Goal: Task Accomplishment & Management: Use online tool/utility

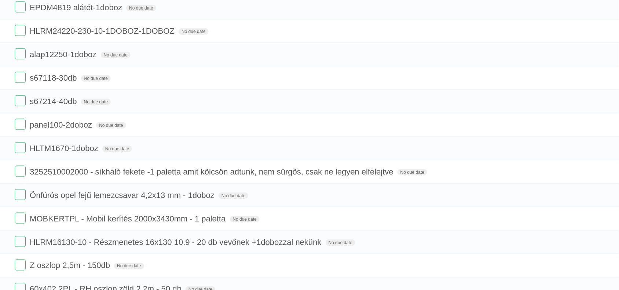
scroll to position [137, 0]
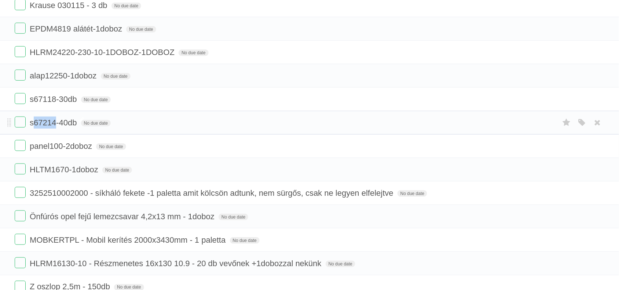
drag, startPoint x: 34, startPoint y: 123, endPoint x: 55, endPoint y: 124, distance: 21.6
click at [55, 124] on span "s67214-40db" at bounding box center [54, 122] width 49 height 9
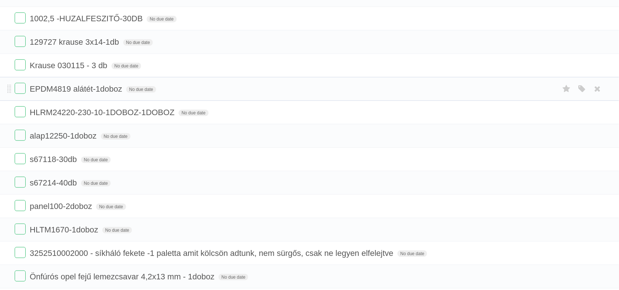
scroll to position [92, 0]
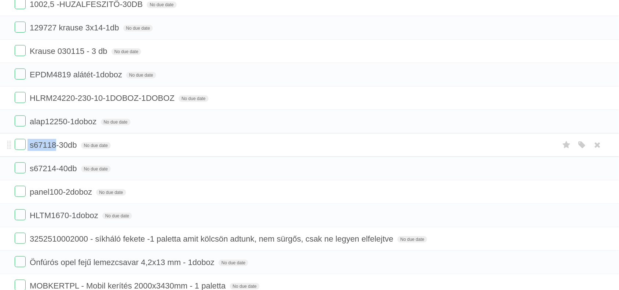
drag, startPoint x: 28, startPoint y: 145, endPoint x: 75, endPoint y: 140, distance: 47.1
click at [57, 147] on form "s67118-30db No due date White Red Blue Green Purple Orange" at bounding box center [309, 145] width 589 height 12
copy form "s67118"
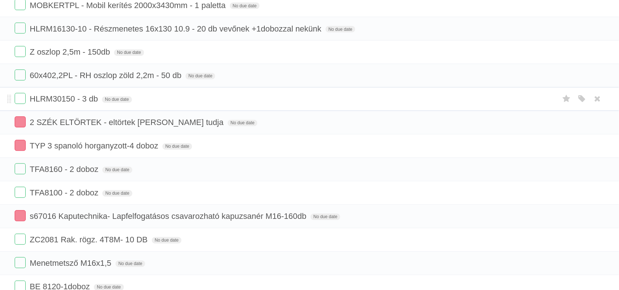
scroll to position [366, 0]
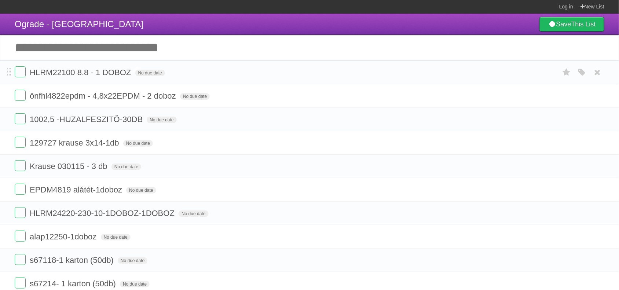
click at [75, 72] on span "HLRM22100 8.8 - 1 DOBOZ" at bounding box center [81, 72] width 103 height 9
click at [75, 72] on input "**********" at bounding box center [76, 73] width 93 height 10
type input "**********"
click at [103, 54] on input "Add another task" at bounding box center [309, 48] width 619 height 26
